Goal: Communication & Community: Answer question/provide support

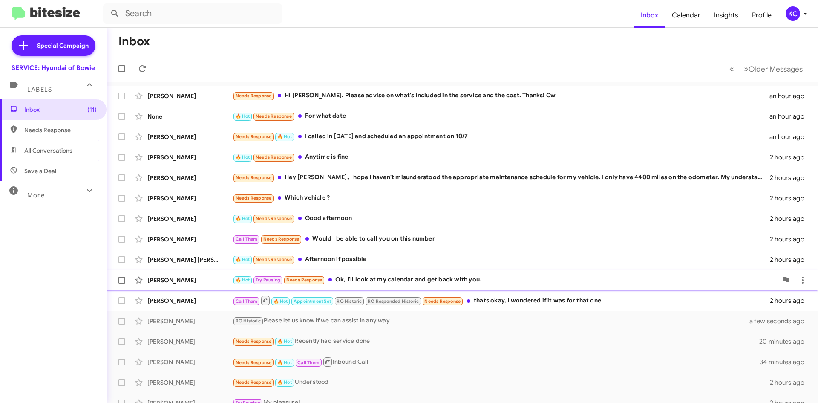
click at [228, 283] on div "[PERSON_NAME]" at bounding box center [189, 280] width 85 height 9
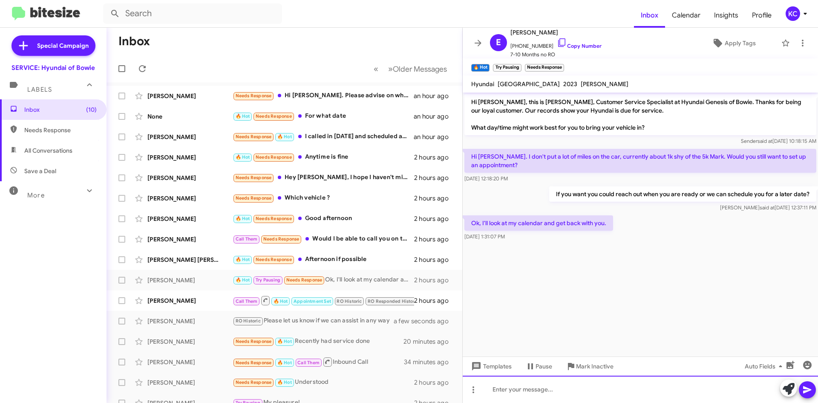
click at [545, 395] on div at bounding box center [640, 389] width 355 height 27
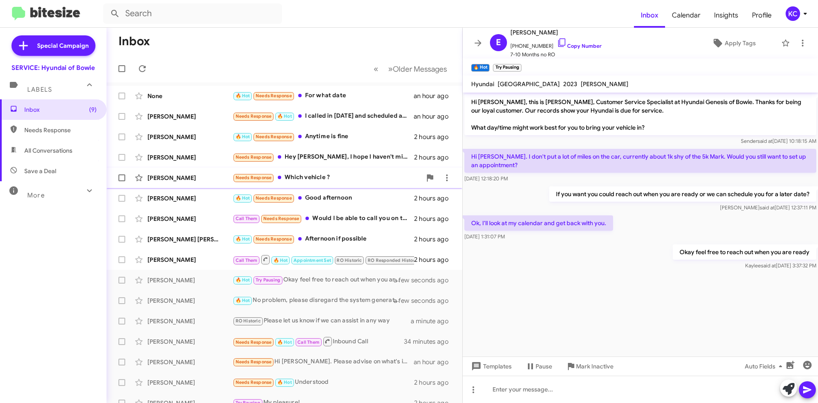
click at [348, 175] on div "Needs Response Which vehicle ?" at bounding box center [327, 178] width 189 height 10
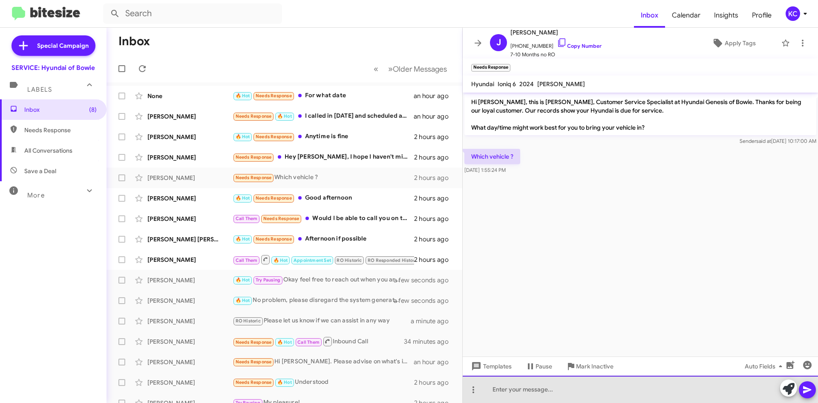
click at [567, 399] on div at bounding box center [640, 389] width 355 height 27
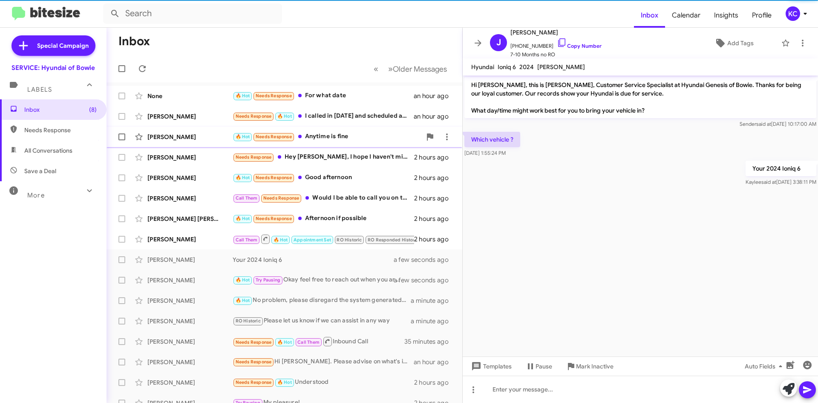
click at [357, 139] on div "🔥 Hot Needs Response Anytime is fine" at bounding box center [327, 137] width 189 height 10
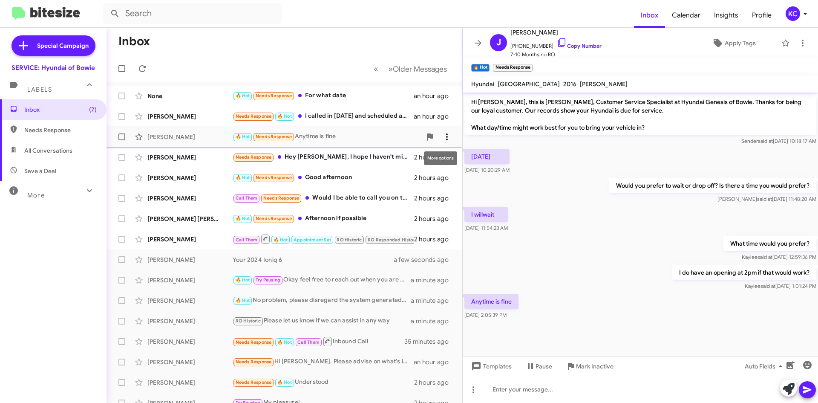
click at [447, 136] on span at bounding box center [447, 137] width 17 height 10
click at [436, 151] on button "Mark as unread" at bounding box center [390, 159] width 118 height 20
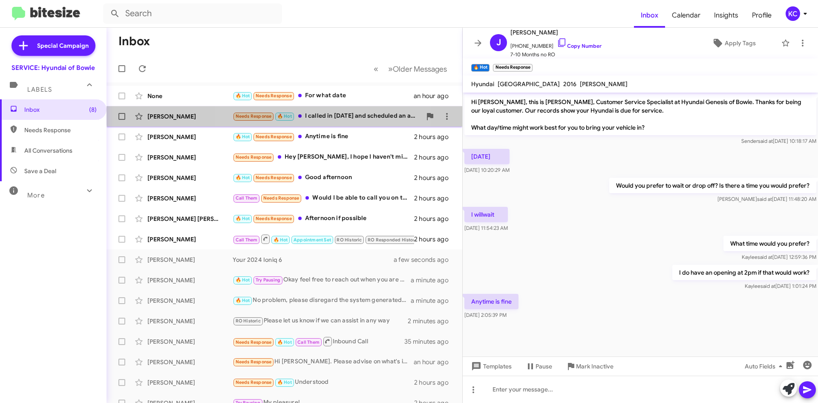
click at [319, 111] on div "Needs Response 🔥 Hot I called in yesterday and scheduled an appointment on 10/7" at bounding box center [327, 116] width 189 height 10
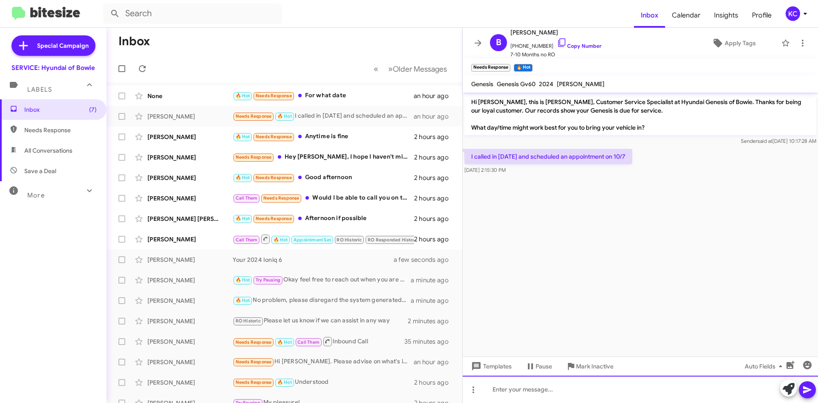
click at [609, 398] on div at bounding box center [640, 389] width 355 height 27
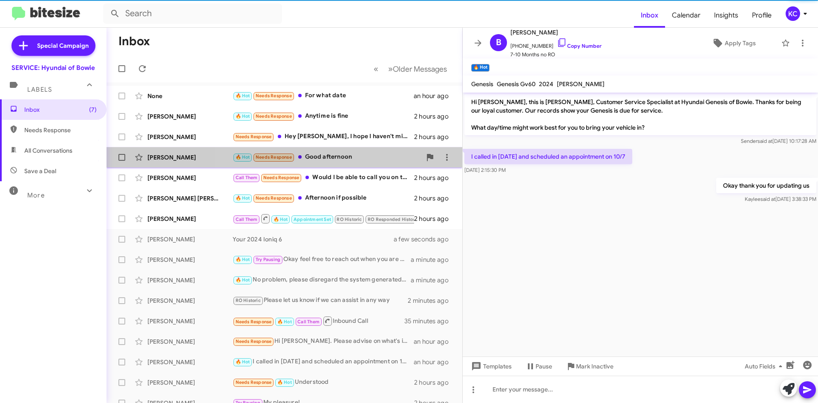
click at [371, 160] on div "🔥 Hot Needs Response Good afternoon" at bounding box center [327, 157] width 189 height 10
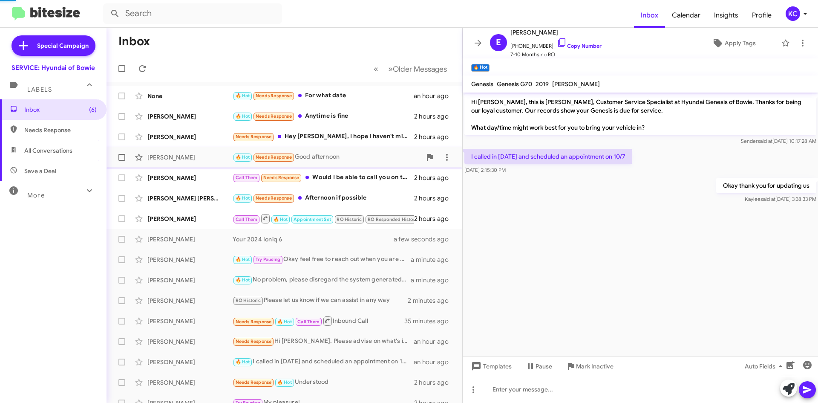
scroll to position [28, 0]
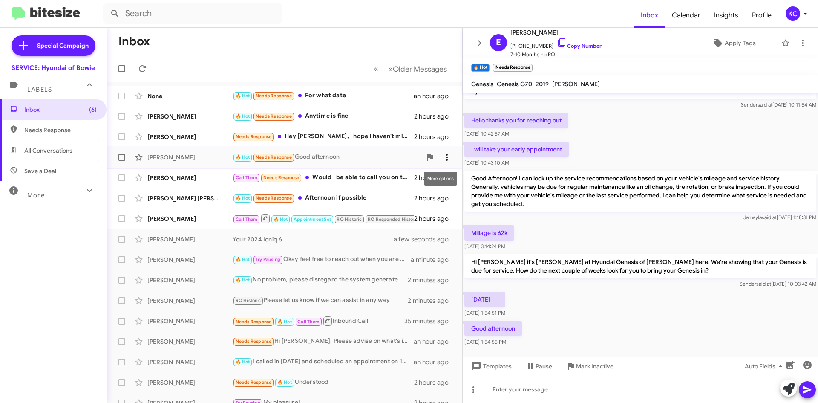
click at [442, 160] on icon at bounding box center [447, 157] width 10 height 10
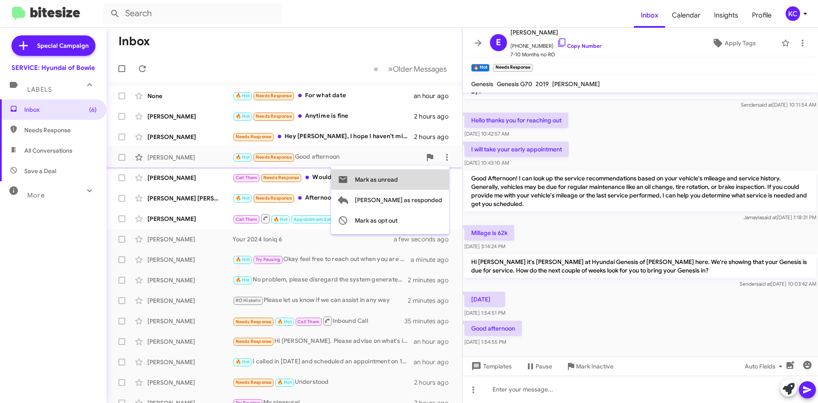
click at [398, 178] on span "Mark as unread" at bounding box center [376, 179] width 43 height 20
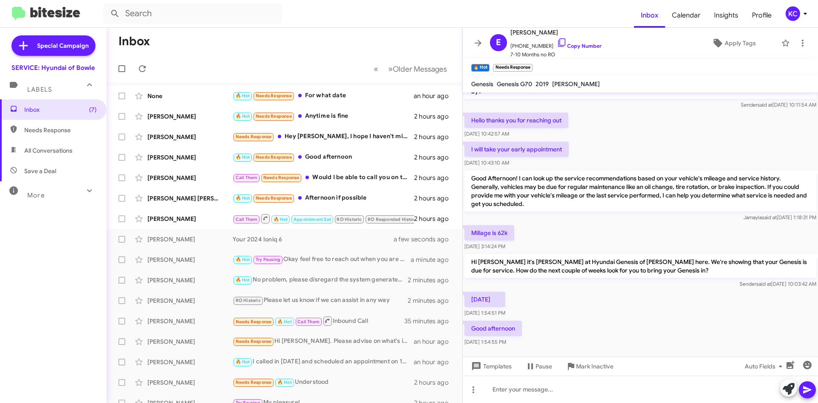
click at [247, 31] on mat-toolbar-row "Inbox" at bounding box center [285, 41] width 356 height 27
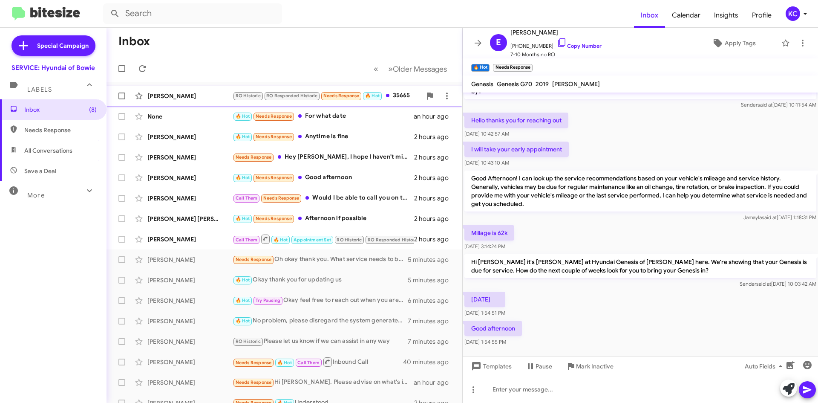
click at [177, 89] on div "Kathleen Vargas RO Historic RO Responded Historic Needs Response 🔥 Hot 35665 3 …" at bounding box center [284, 95] width 342 height 17
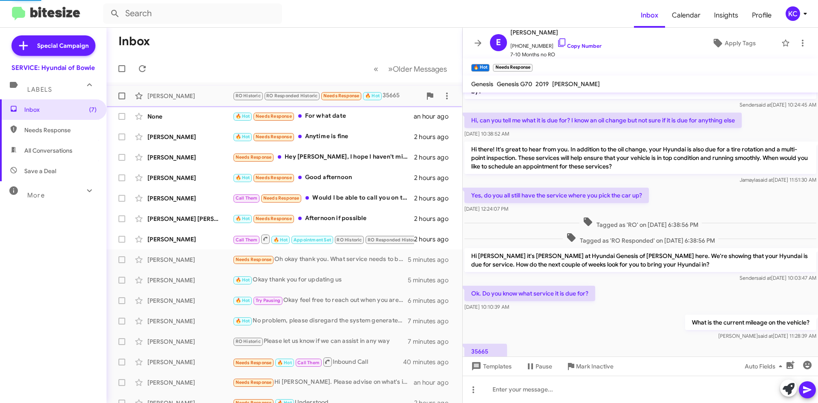
scroll to position [55, 0]
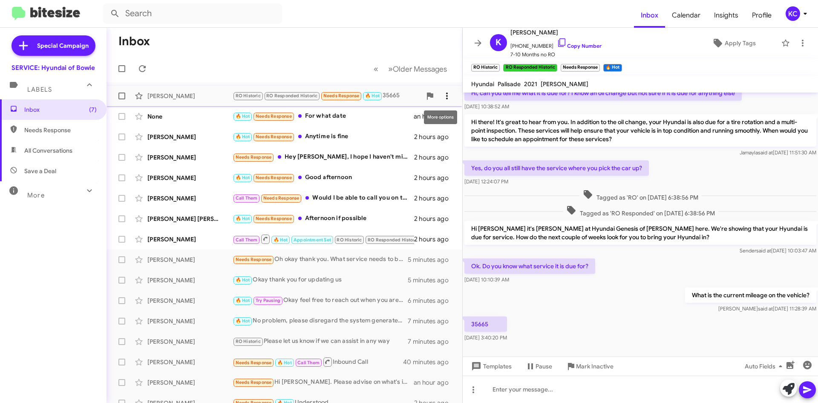
click at [446, 97] on span at bounding box center [447, 96] width 17 height 10
click at [398, 114] on span "Mark as unread" at bounding box center [376, 118] width 43 height 20
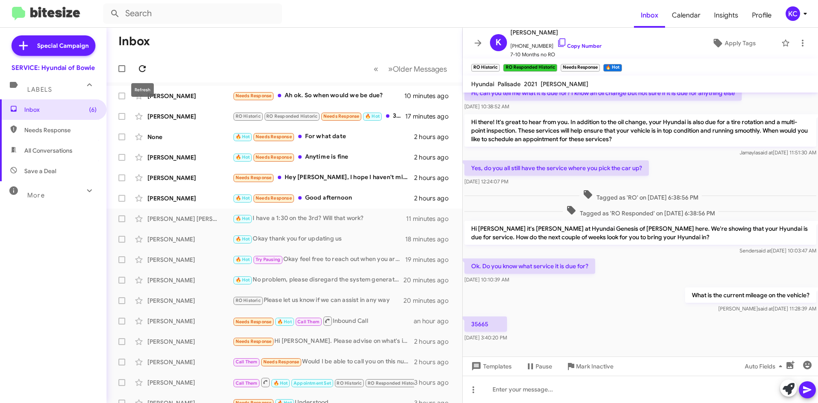
click at [138, 68] on icon at bounding box center [142, 69] width 10 height 10
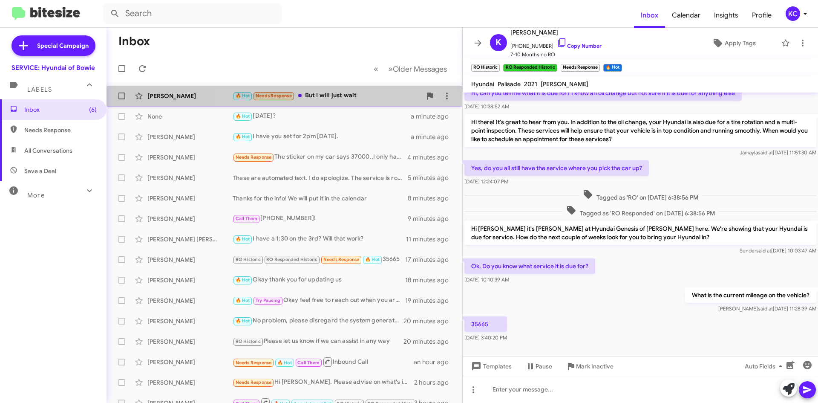
click at [347, 100] on div "🔥 Hot Needs Response But I will just wait" at bounding box center [327, 96] width 189 height 10
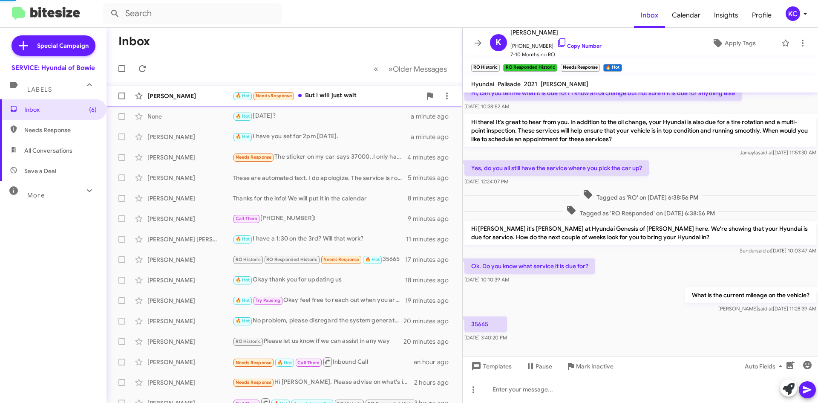
scroll to position [121, 0]
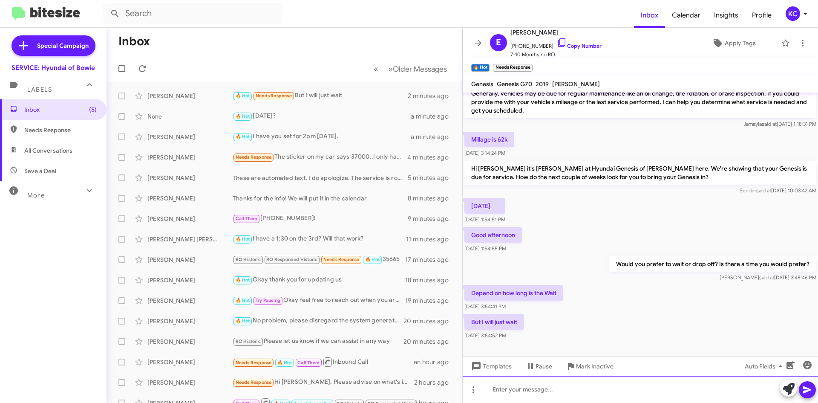
click at [540, 394] on div at bounding box center [640, 389] width 355 height 27
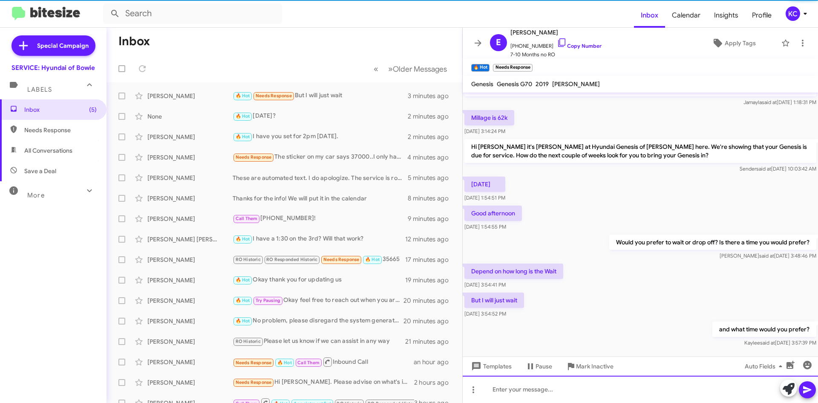
scroll to position [152, 0]
